Goal: Understand process/instructions: Learn about a topic

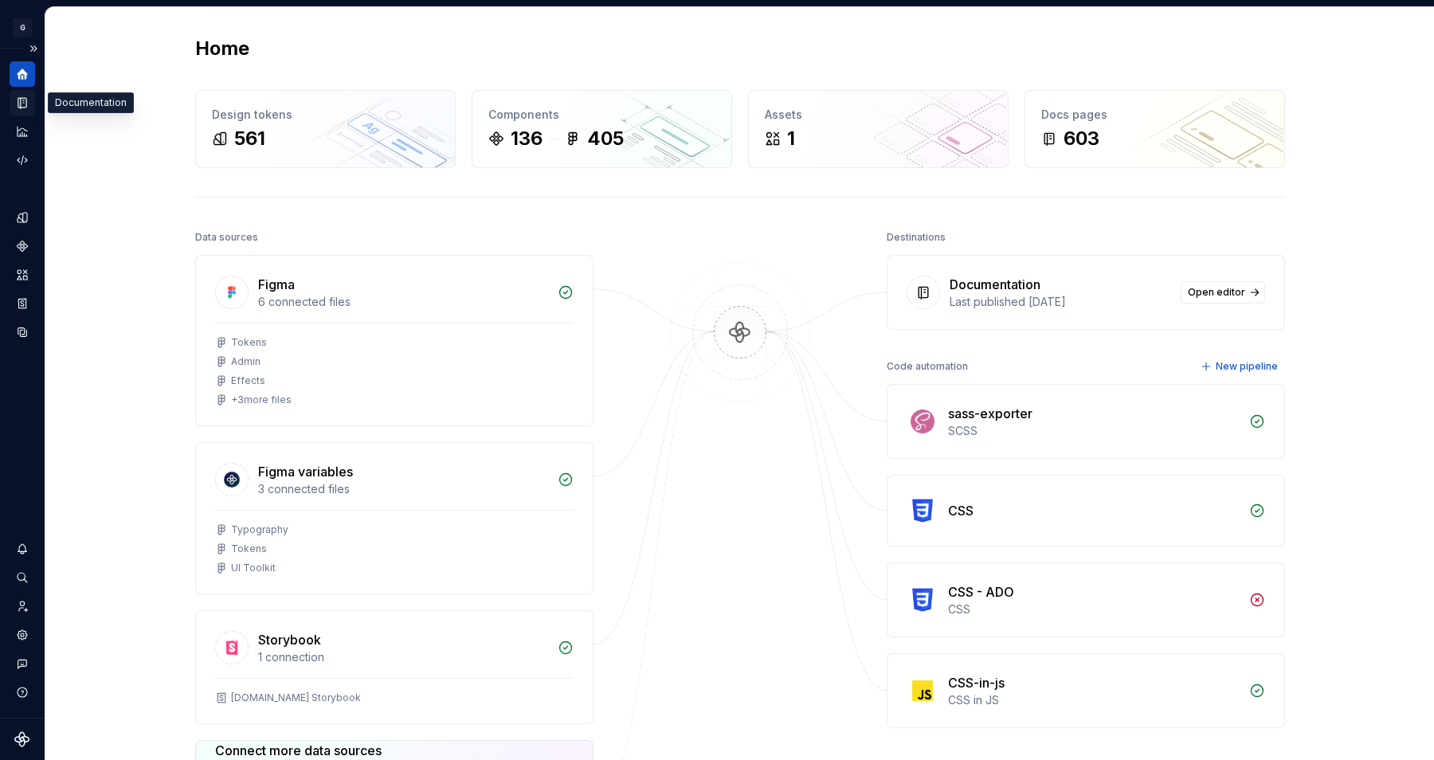
click at [32, 98] on div "Documentation" at bounding box center [22, 102] width 25 height 25
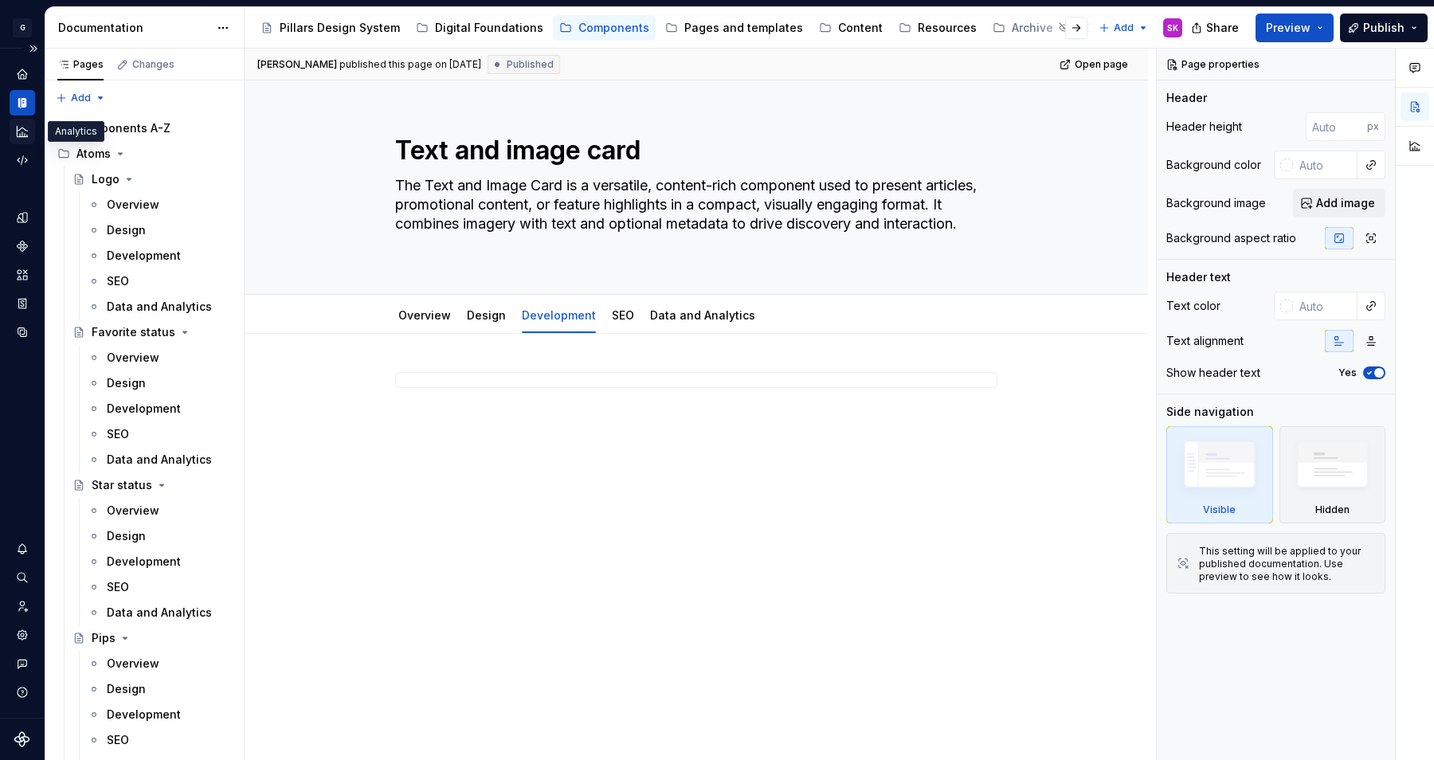
click at [20, 135] on icon "Analytics" at bounding box center [22, 131] width 10 height 10
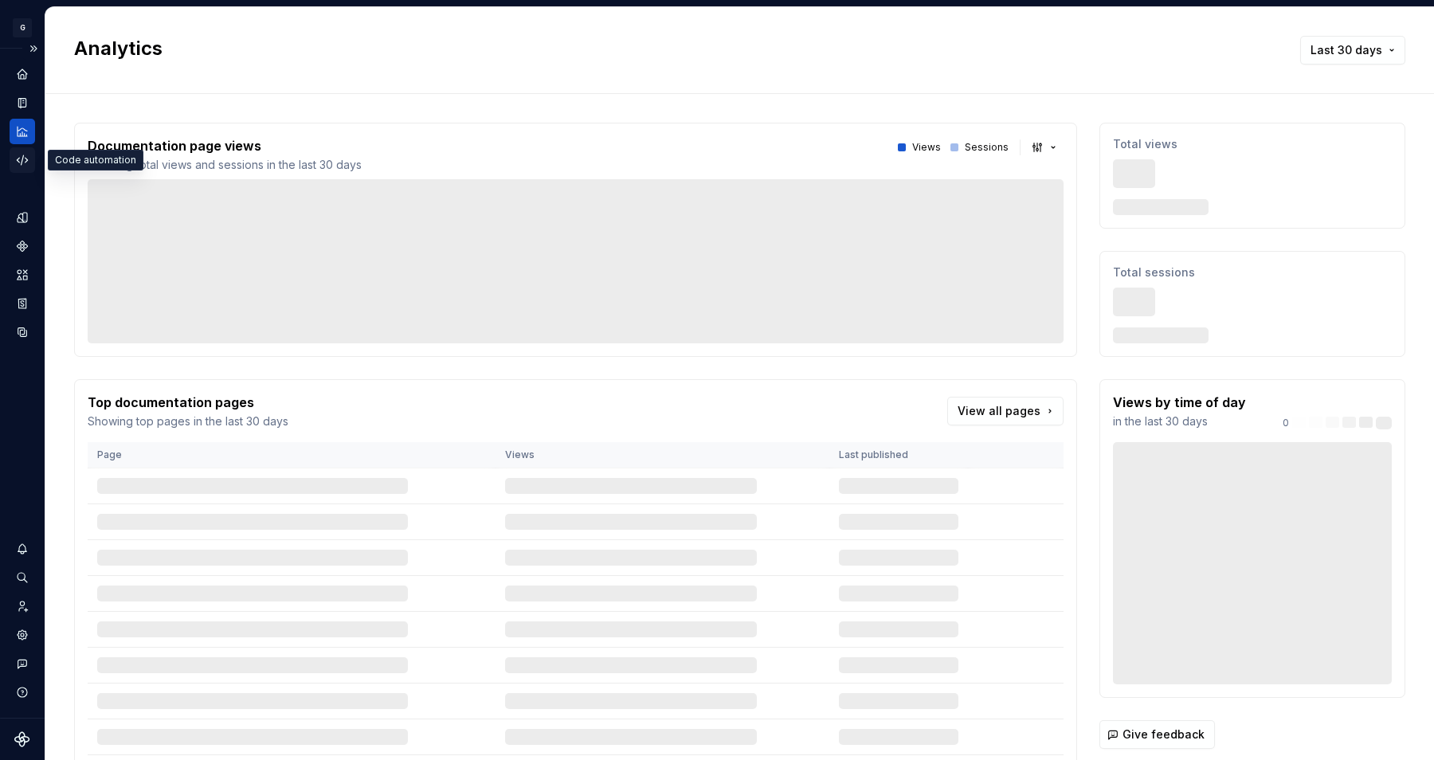
click at [29, 162] on div "Code automation" at bounding box center [22, 159] width 25 height 25
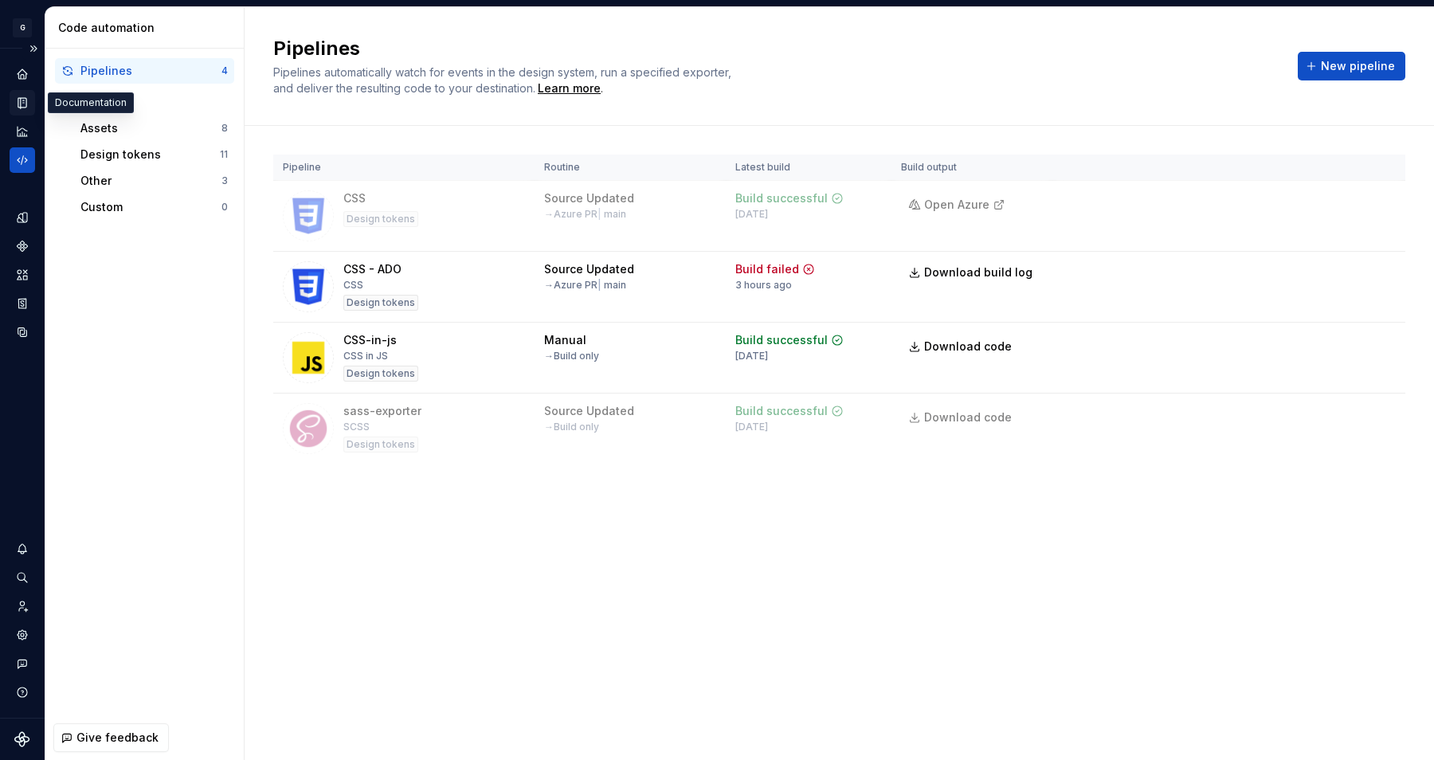
click at [22, 104] on icon "Documentation" at bounding box center [24, 103] width 6 height 9
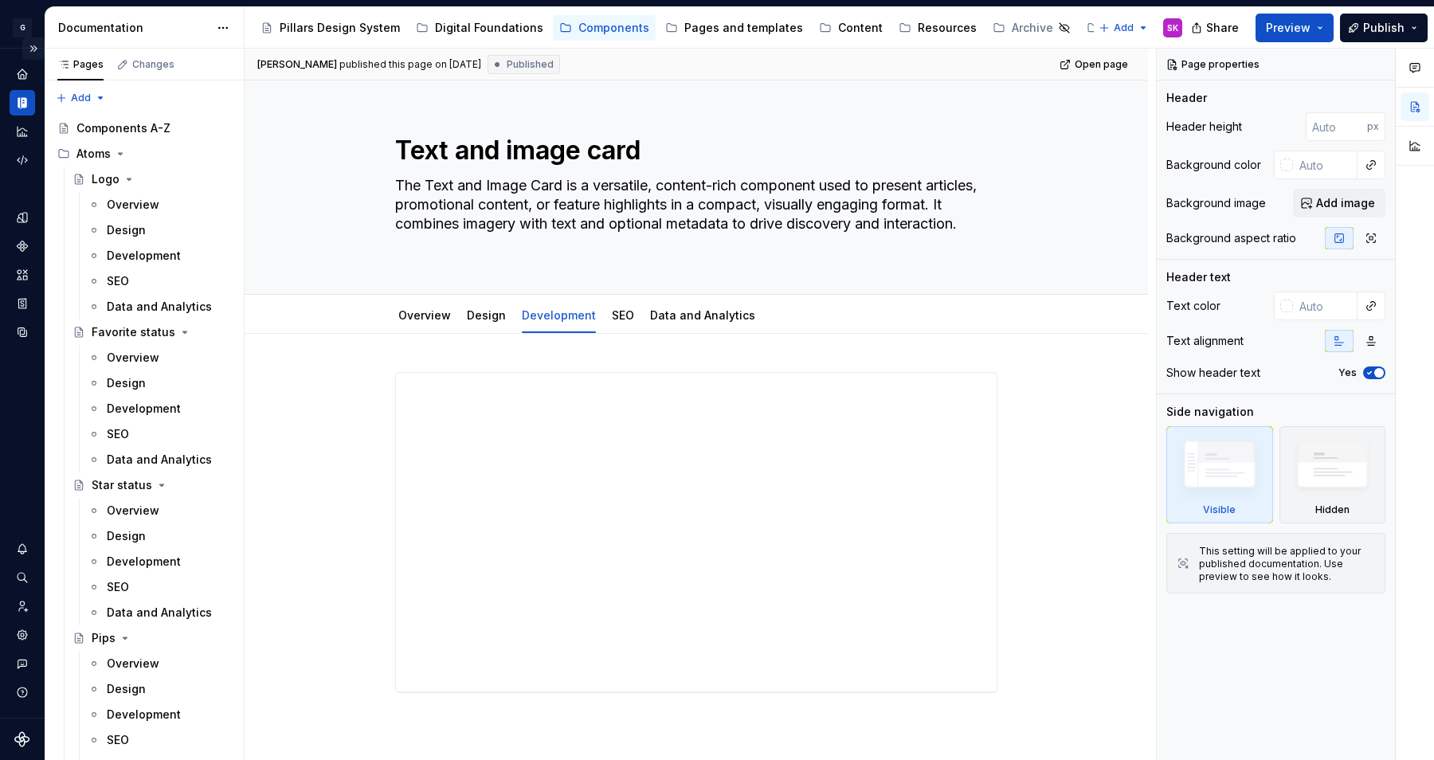
click at [33, 51] on button "Expand sidebar" at bounding box center [33, 48] width 22 height 22
type textarea "*"
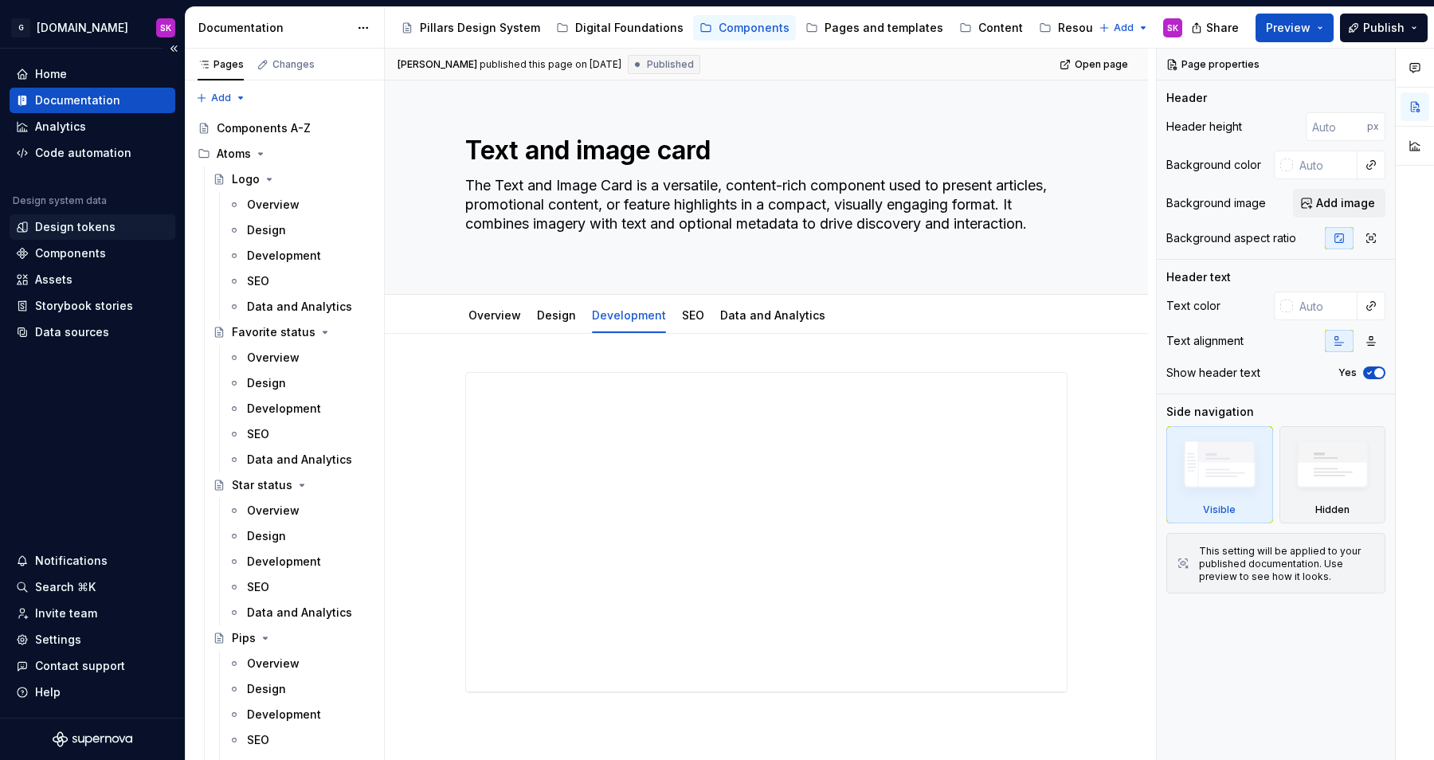
click at [84, 230] on div "Design tokens" at bounding box center [75, 227] width 80 height 16
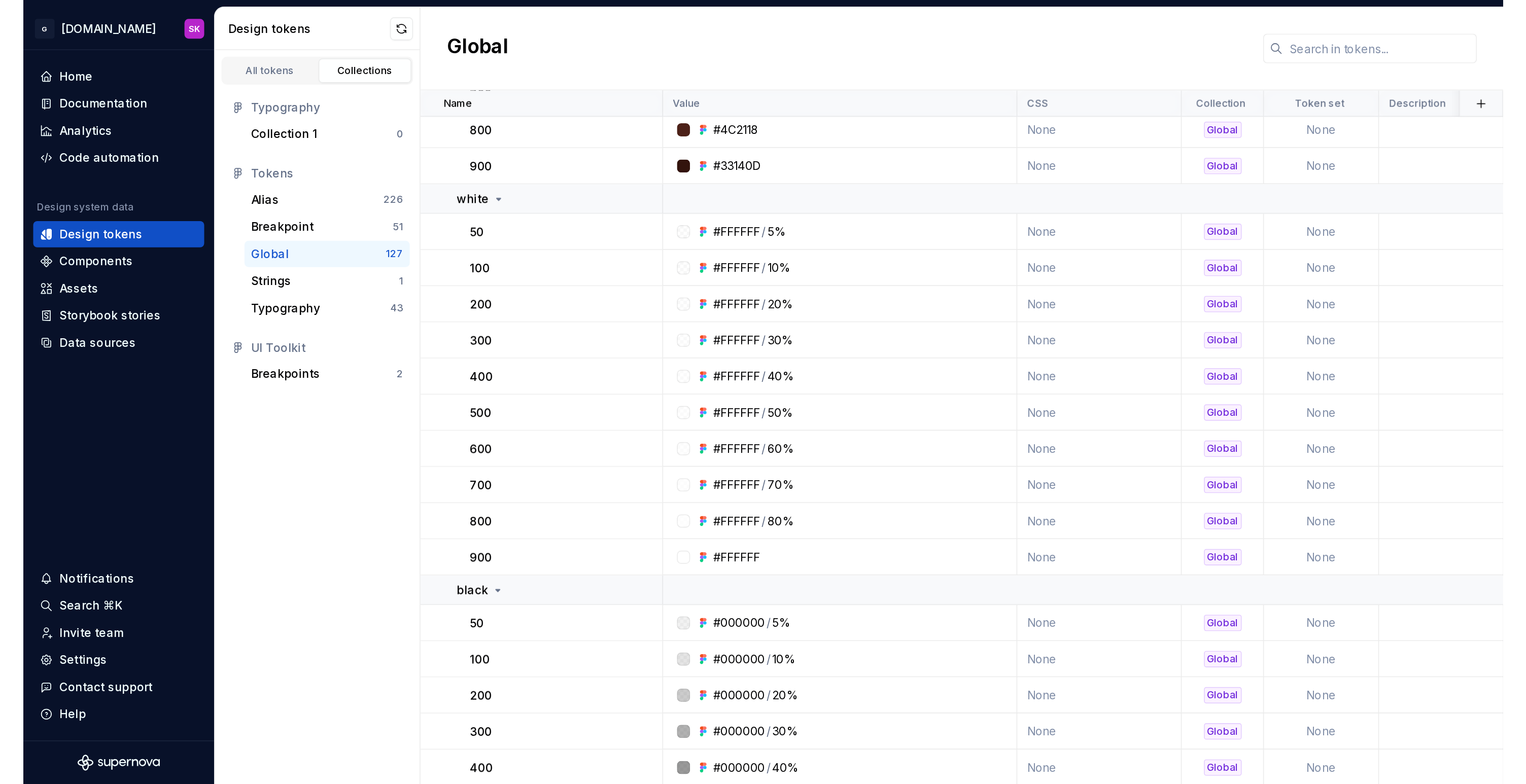
scroll to position [985, 0]
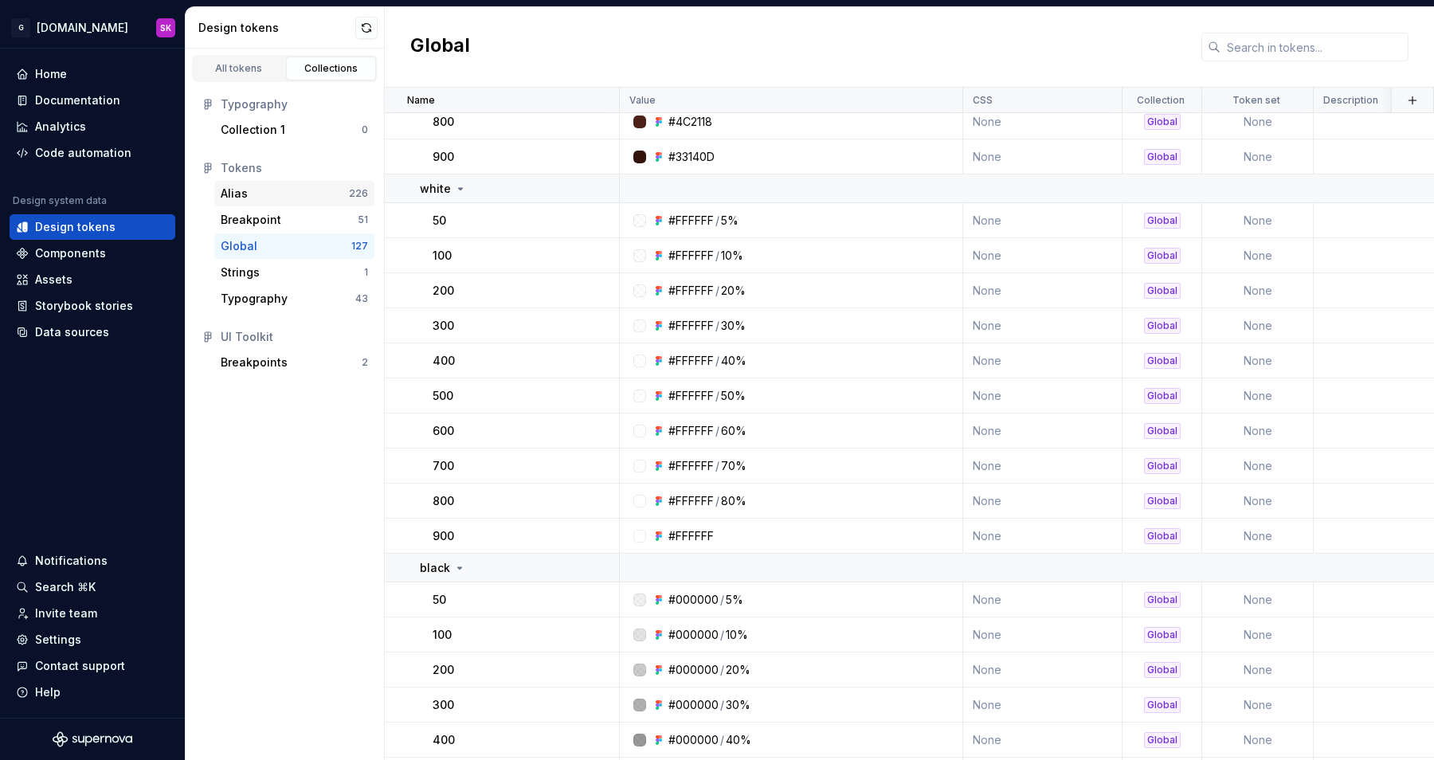
click at [248, 202] on div "Alias 226" at bounding box center [294, 193] width 160 height 25
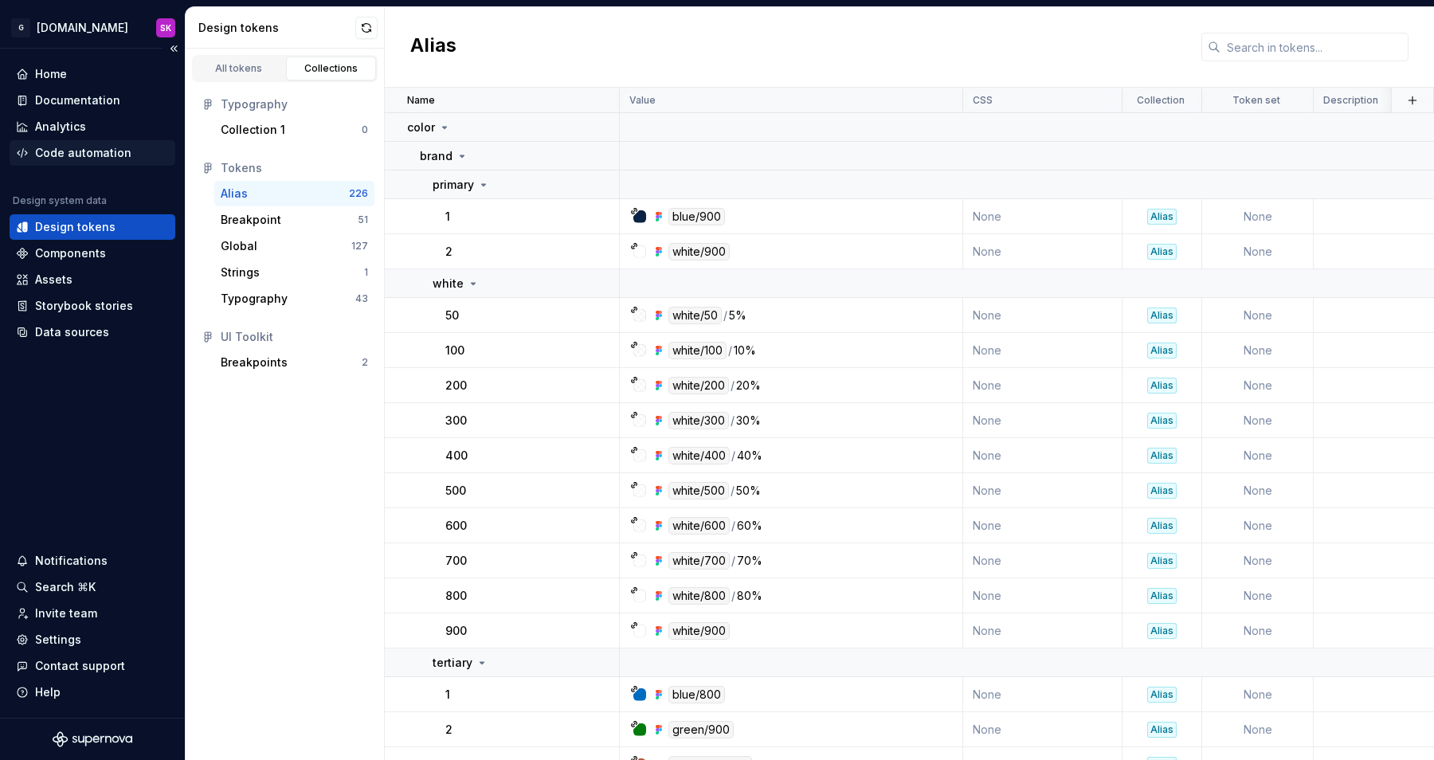
click at [82, 155] on div "Code automation" at bounding box center [83, 153] width 96 height 16
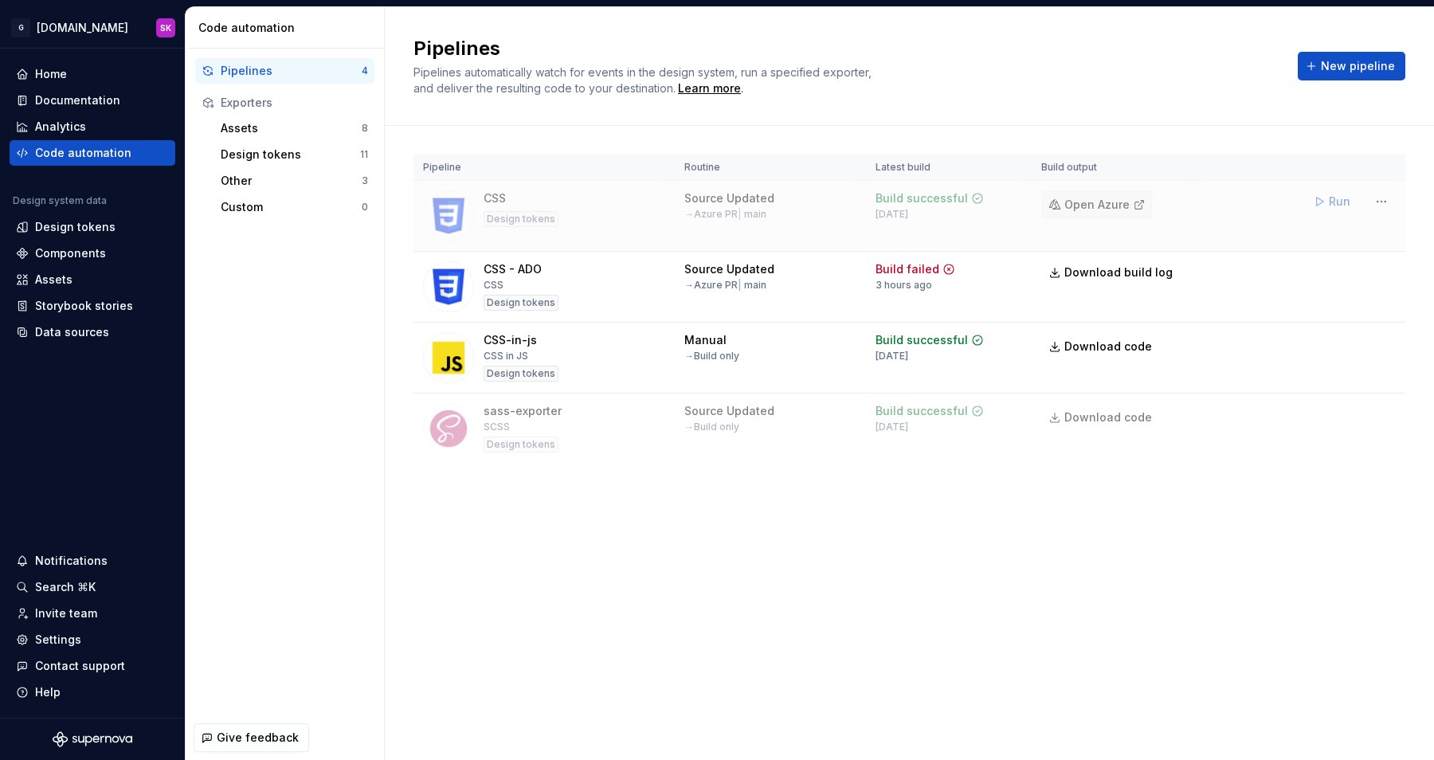
click at [1074, 201] on span "Open Azure" at bounding box center [1096, 205] width 65 height 16
